Goal: Transaction & Acquisition: Purchase product/service

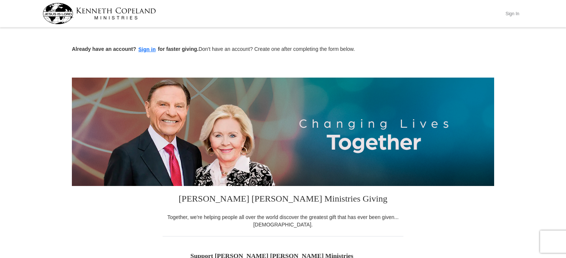
click at [518, 13] on button "Sign In" at bounding box center [512, 13] width 22 height 11
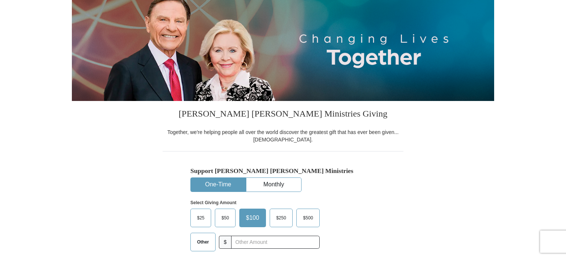
select select "FL"
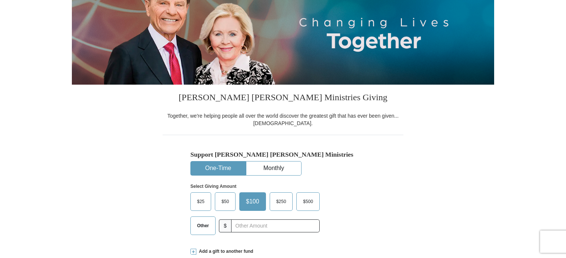
scroll to position [111, 0]
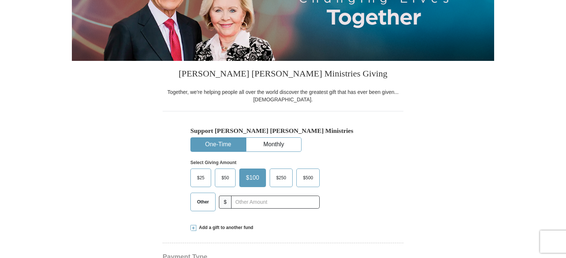
click at [286, 179] on span "$250" at bounding box center [281, 177] width 17 height 11
click at [0, 0] on input "$250" at bounding box center [0, 0] width 0 height 0
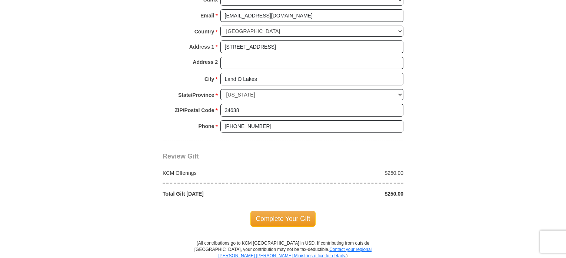
scroll to position [630, 0]
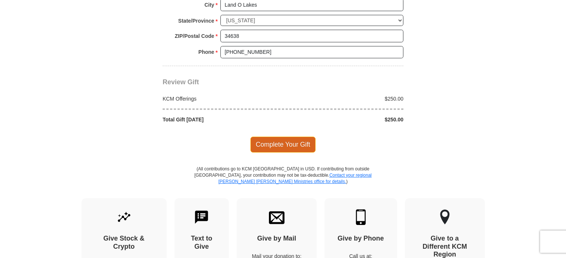
click at [293, 139] on span "Complete Your Gift" at bounding box center [283, 144] width 66 height 16
